Goal: Task Accomplishment & Management: Use online tool/utility

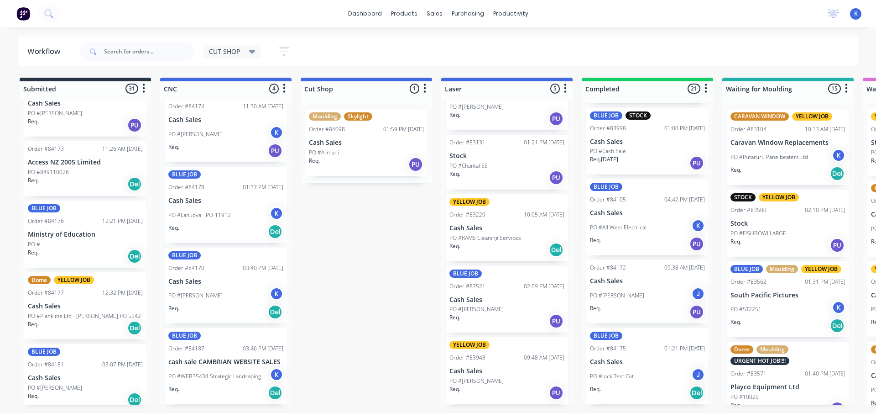
scroll to position [1462, 0]
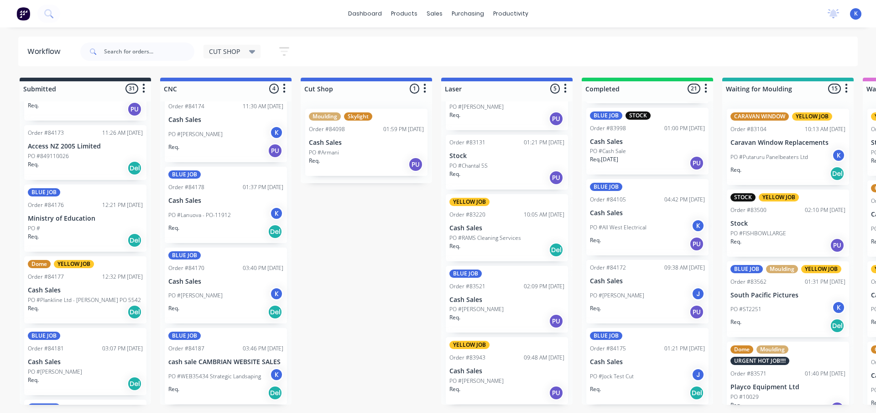
click at [195, 202] on p "Cash Sales" at bounding box center [225, 201] width 115 height 8
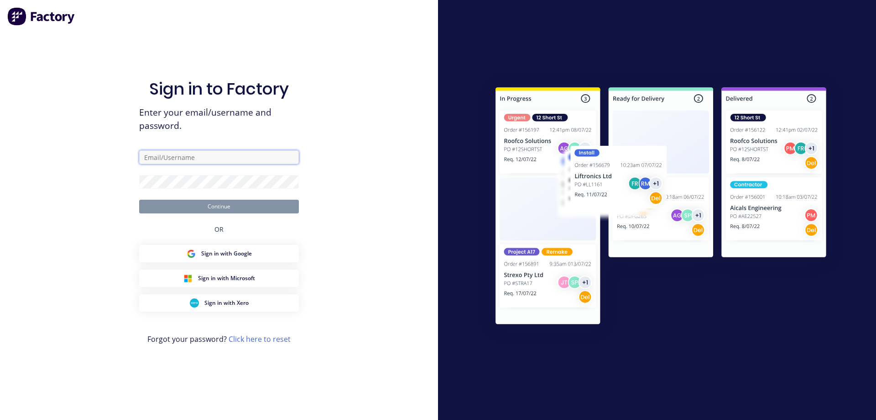
type input "[EMAIL_ADDRESS][DOMAIN_NAME]"
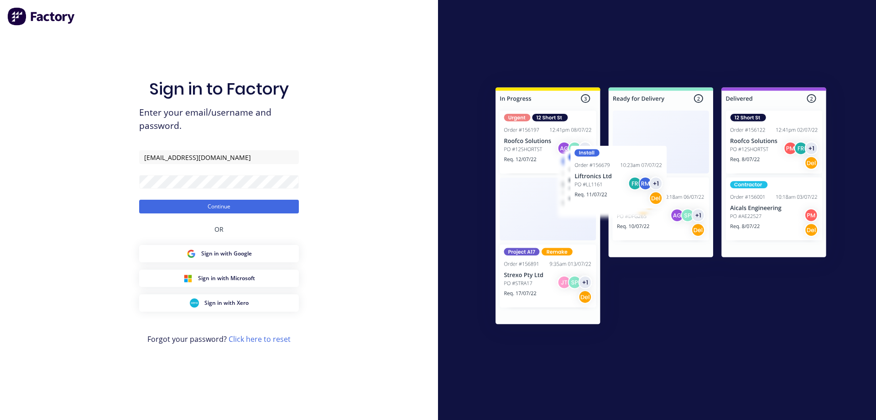
drag, startPoint x: 438, startPoint y: 289, endPoint x: 309, endPoint y: 274, distance: 130.5
click at [437, 289] on div "Sign in to Factory Enter your email/username and password. [EMAIL_ADDRESS][DOMA…" at bounding box center [438, 210] width 876 height 420
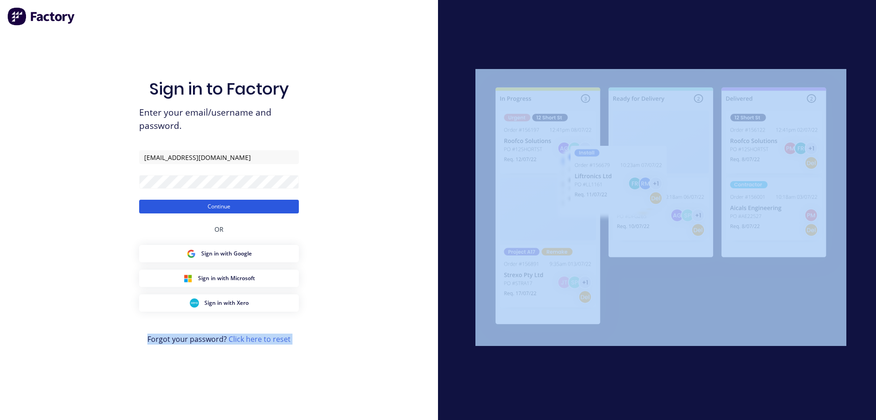
click at [215, 202] on button "Continue" at bounding box center [219, 206] width 160 height 14
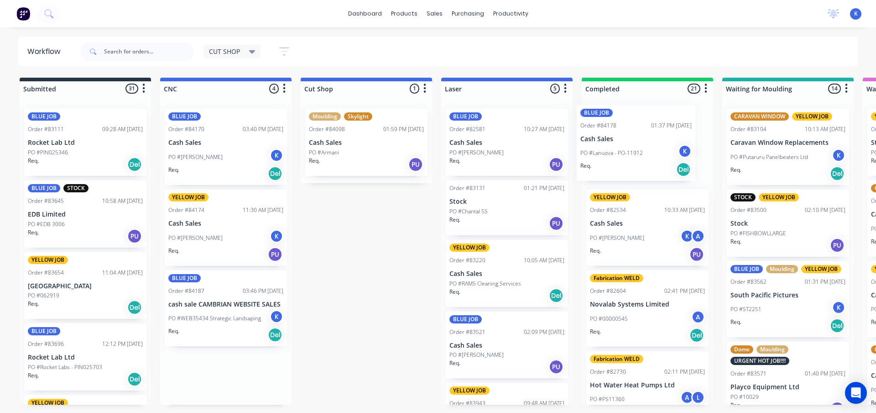
drag, startPoint x: 192, startPoint y: 310, endPoint x: 609, endPoint y: 144, distance: 448.7
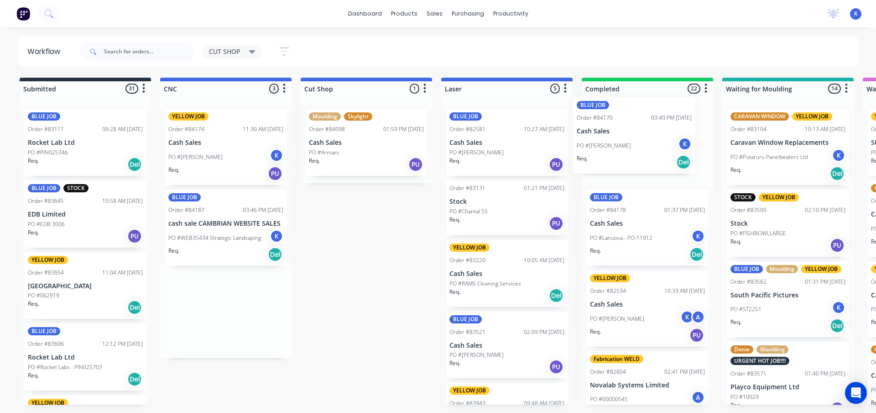
drag, startPoint x: 205, startPoint y: 154, endPoint x: 614, endPoint y: 142, distance: 408.7
